Goal: Register for event/course

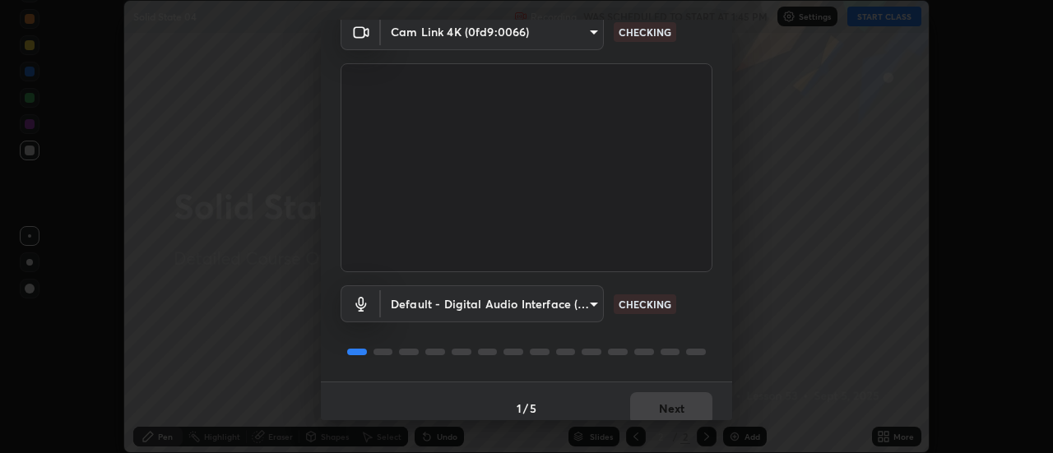
scroll to position [86, 0]
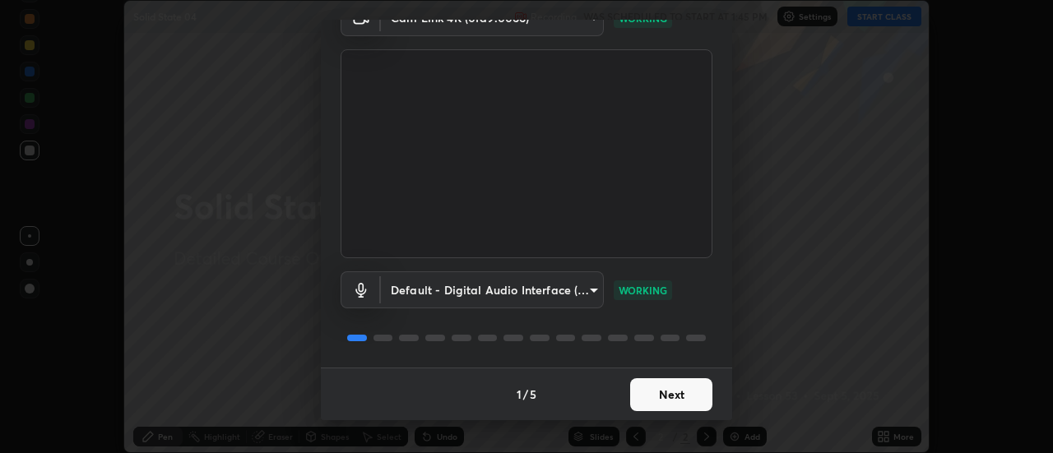
click at [666, 390] on button "Next" at bounding box center [671, 394] width 82 height 33
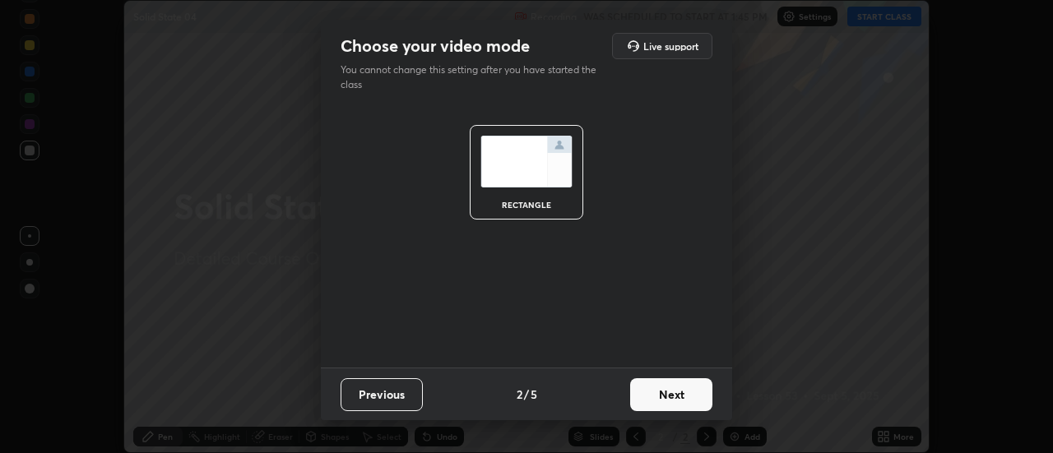
scroll to position [0, 0]
click at [667, 391] on button "Next" at bounding box center [671, 394] width 82 height 33
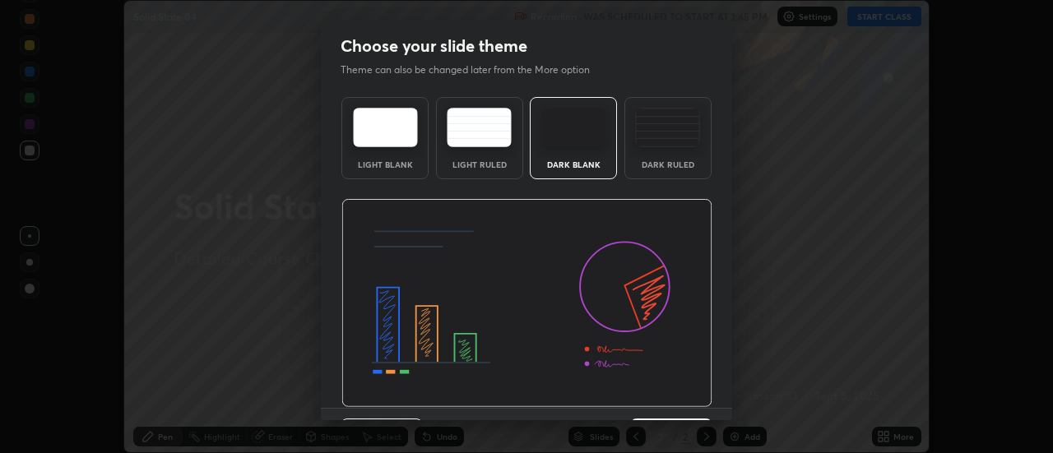
scroll to position [40, 0]
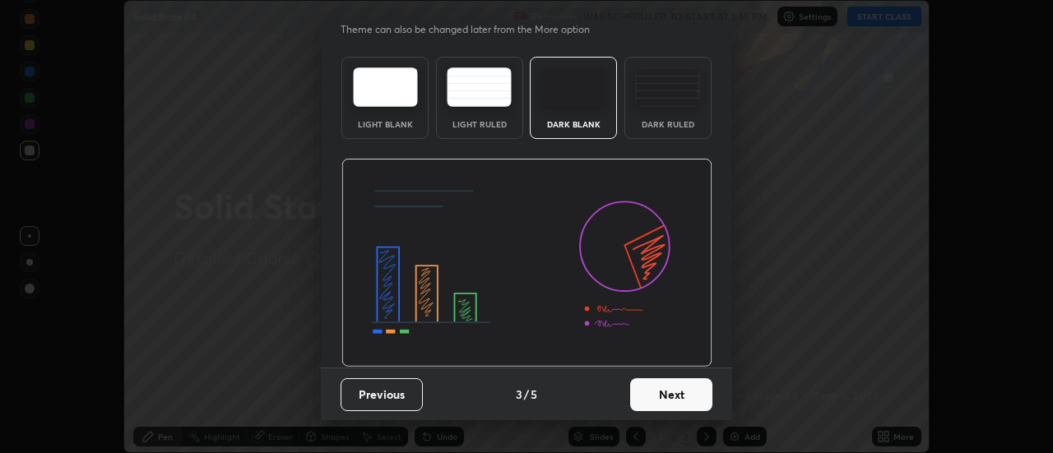
click at [669, 410] on button "Next" at bounding box center [671, 394] width 82 height 33
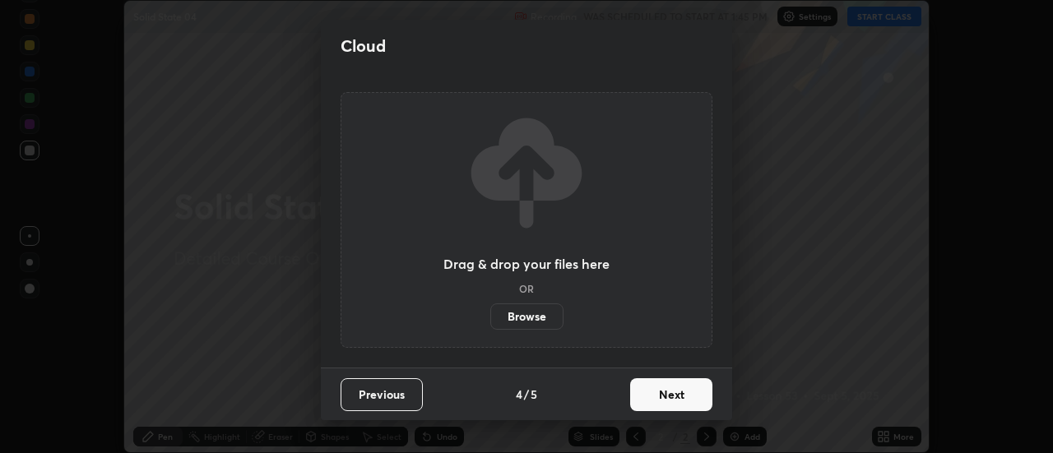
click at [671, 404] on button "Next" at bounding box center [671, 394] width 82 height 33
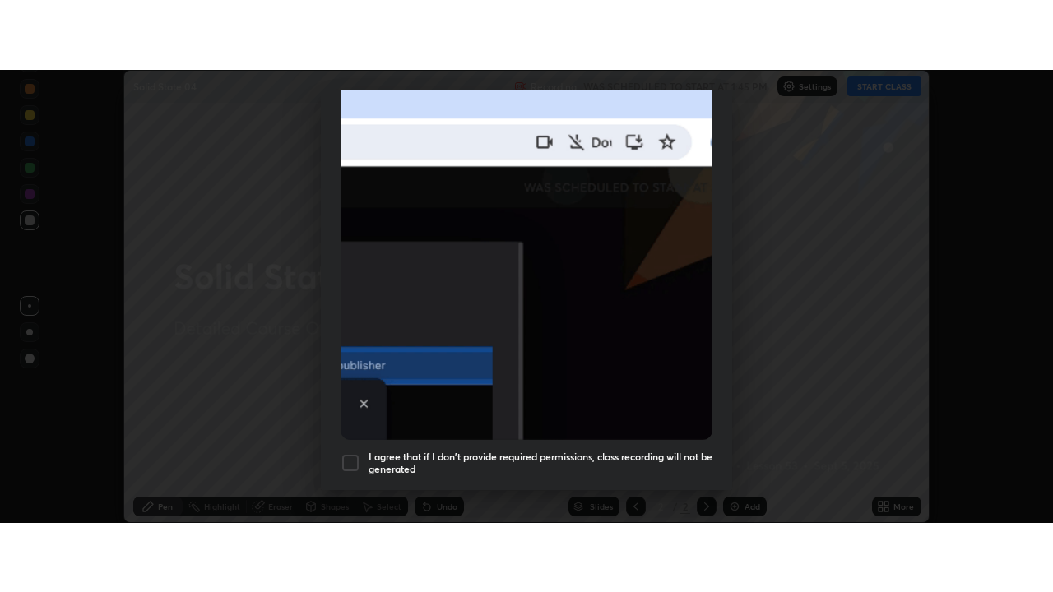
scroll to position [422, 0]
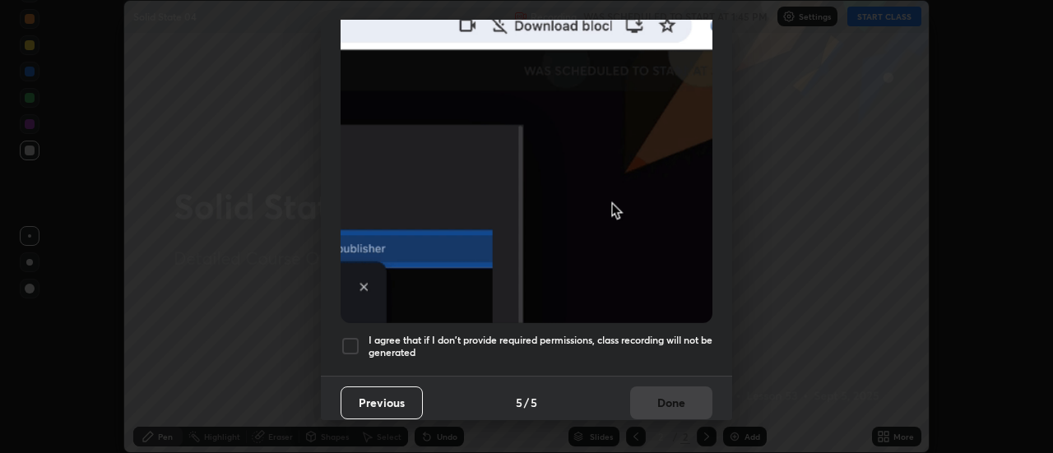
click at [354, 339] on div at bounding box center [350, 346] width 20 height 20
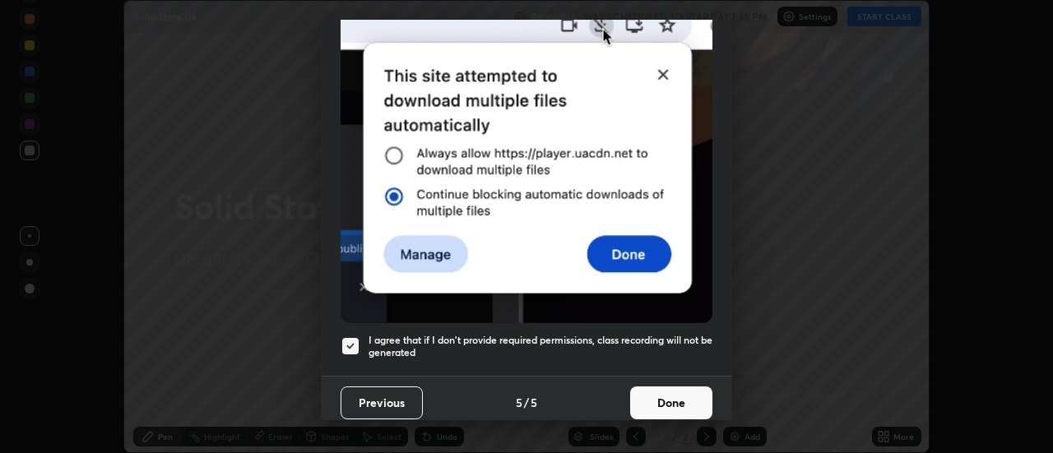
click at [639, 391] on button "Done" at bounding box center [671, 403] width 82 height 33
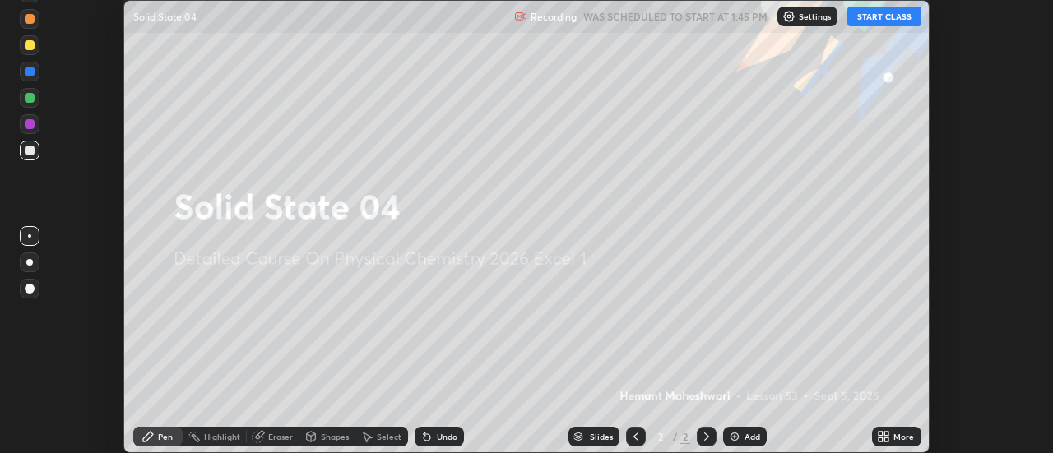
click at [886, 21] on button "START CLASS" at bounding box center [884, 17] width 74 height 20
click at [748, 440] on div "Add" at bounding box center [752, 437] width 16 height 8
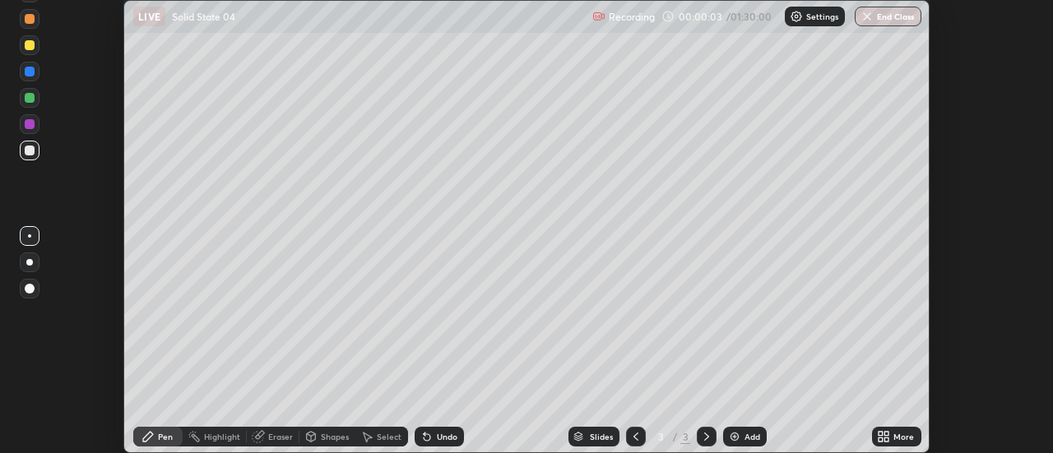
click at [881, 437] on icon at bounding box center [883, 436] width 13 height 13
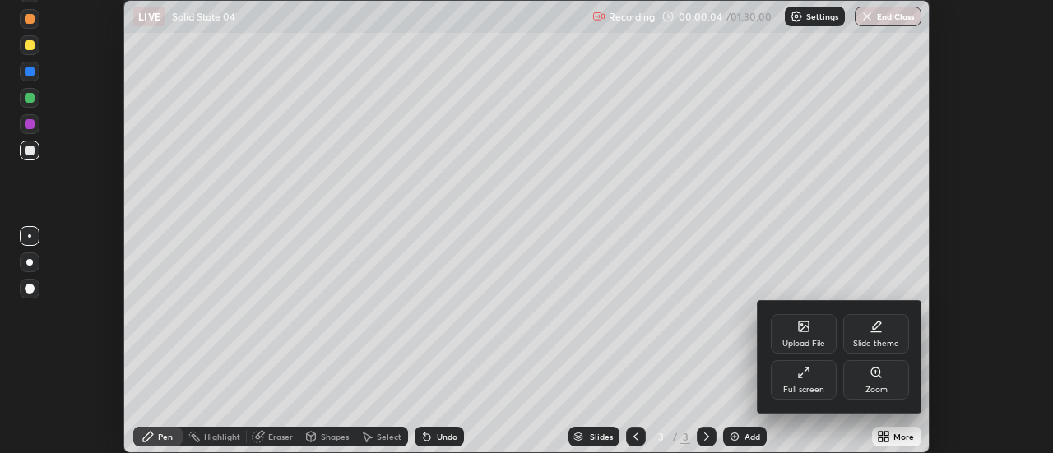
click at [881, 434] on div at bounding box center [526, 226] width 1053 height 453
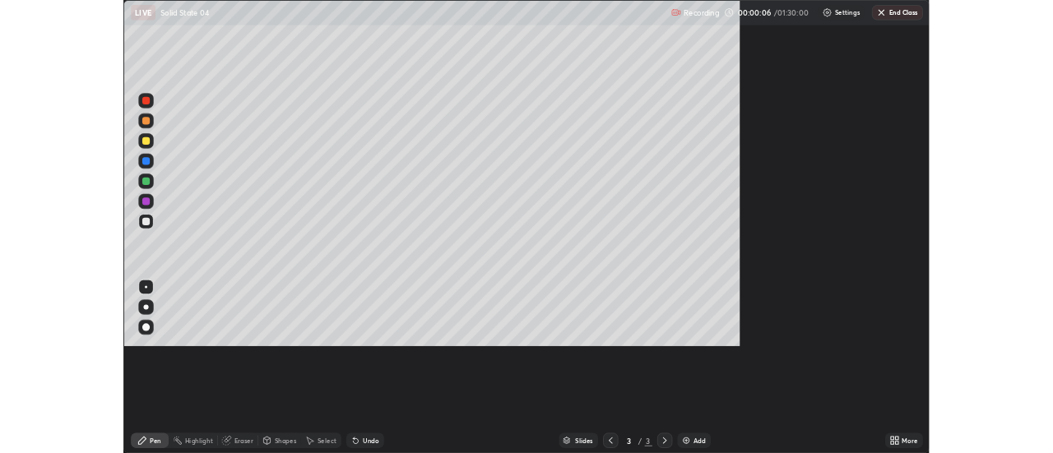
scroll to position [592, 1053]
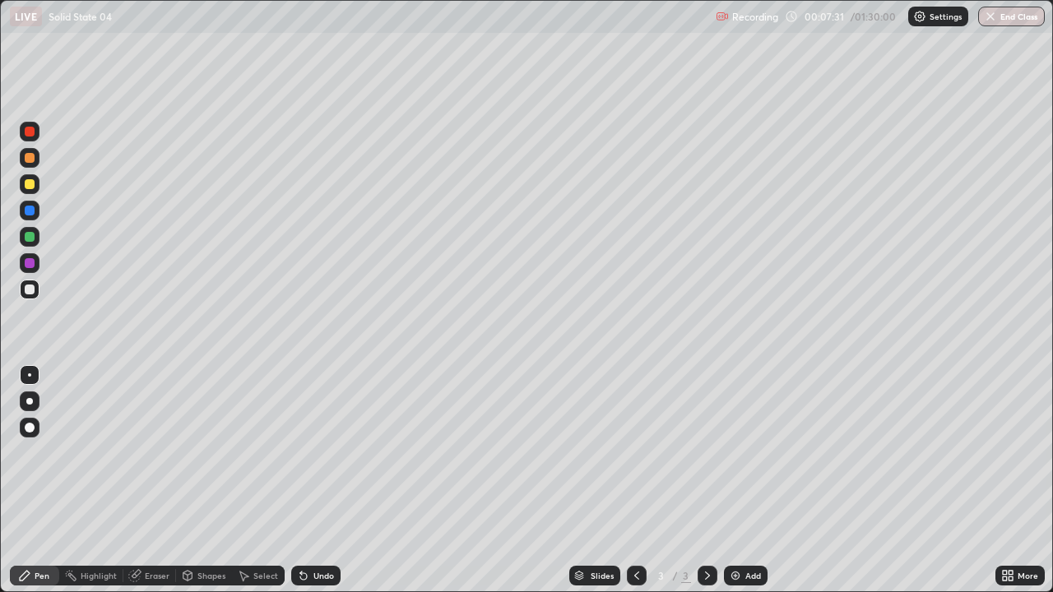
click at [1003, 452] on icon at bounding box center [1005, 573] width 4 height 4
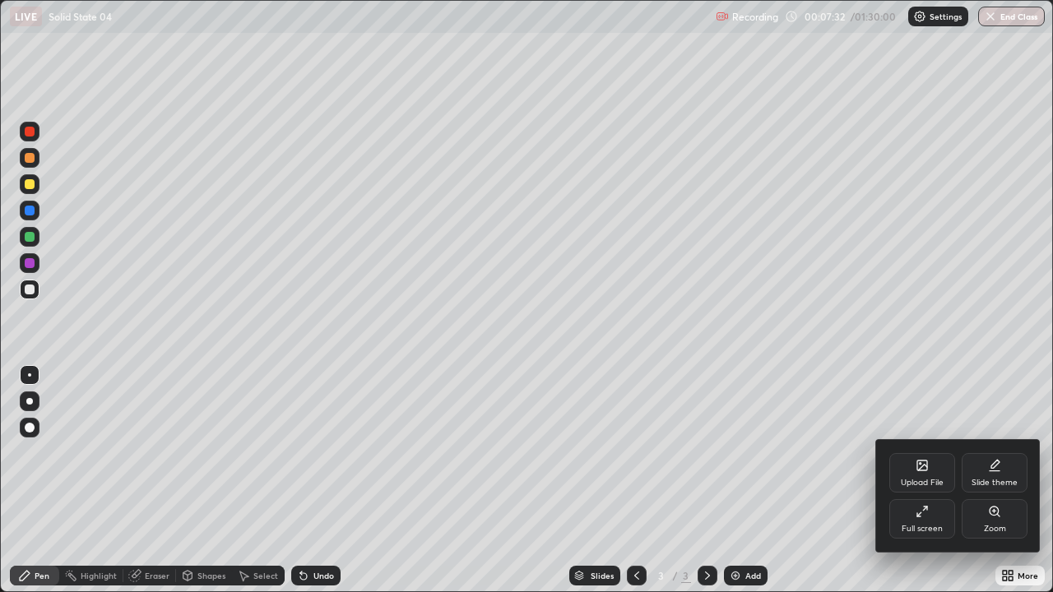
click at [933, 452] on div "Full screen" at bounding box center [922, 518] width 66 height 39
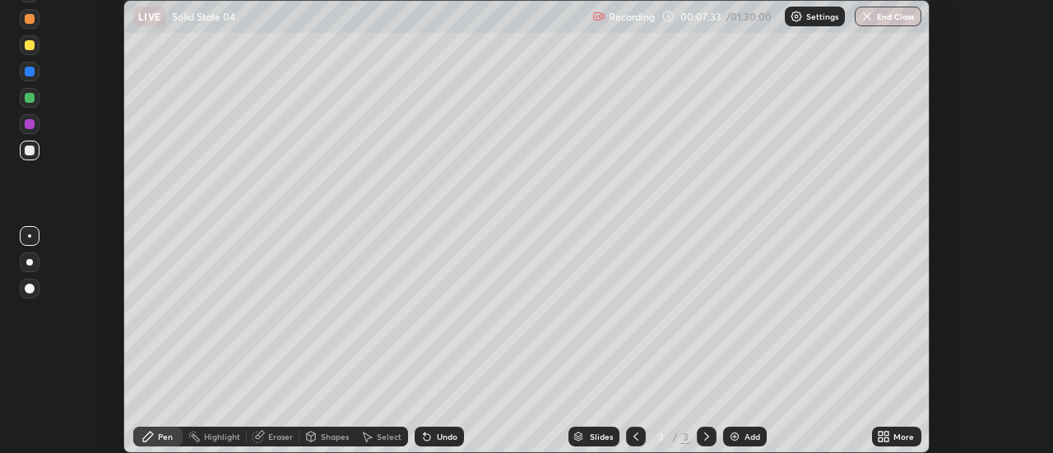
scroll to position [81788, 81188]
